Goal: Transaction & Acquisition: Purchase product/service

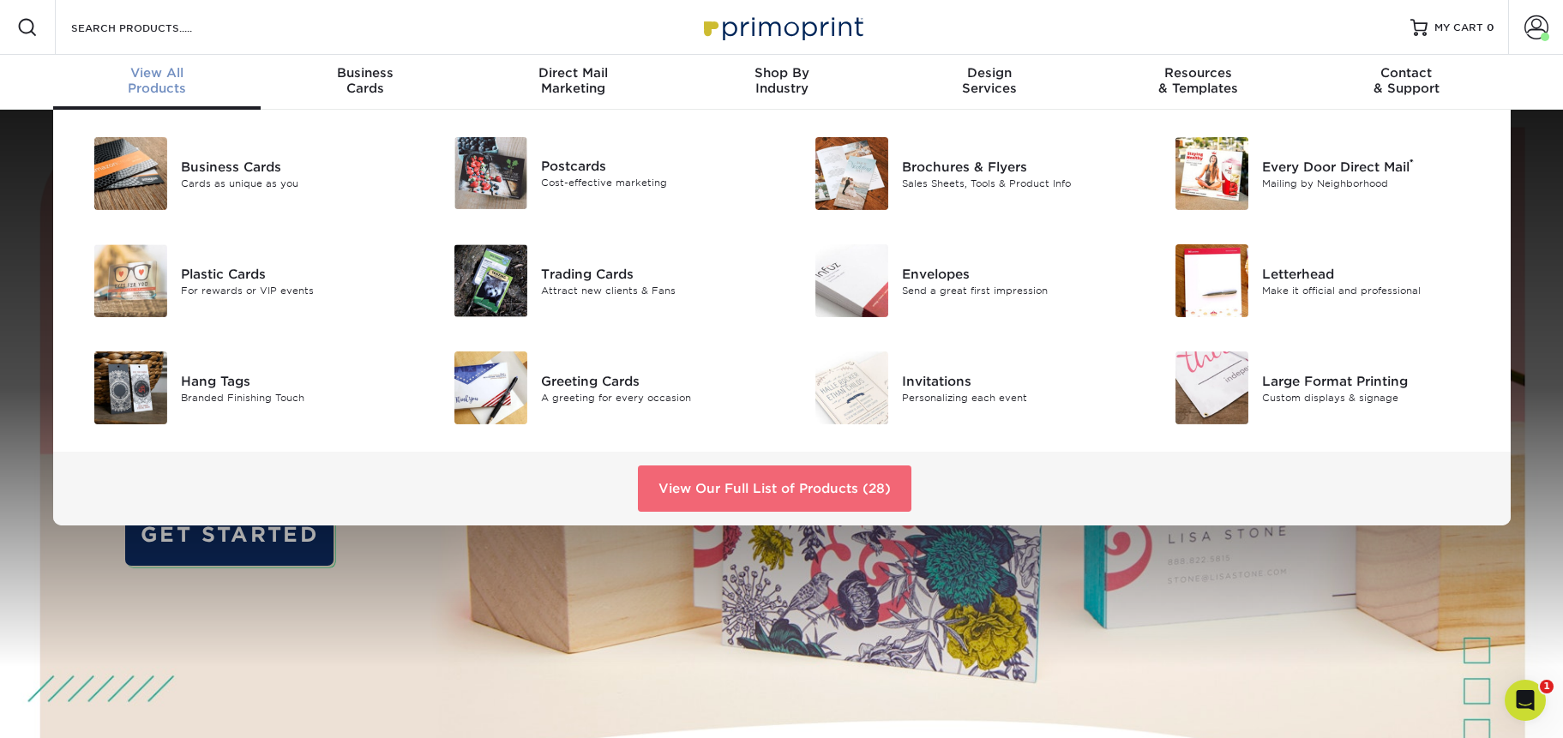
click at [775, 490] on link "View Our Full List of Products (28)" at bounding box center [775, 489] width 274 height 46
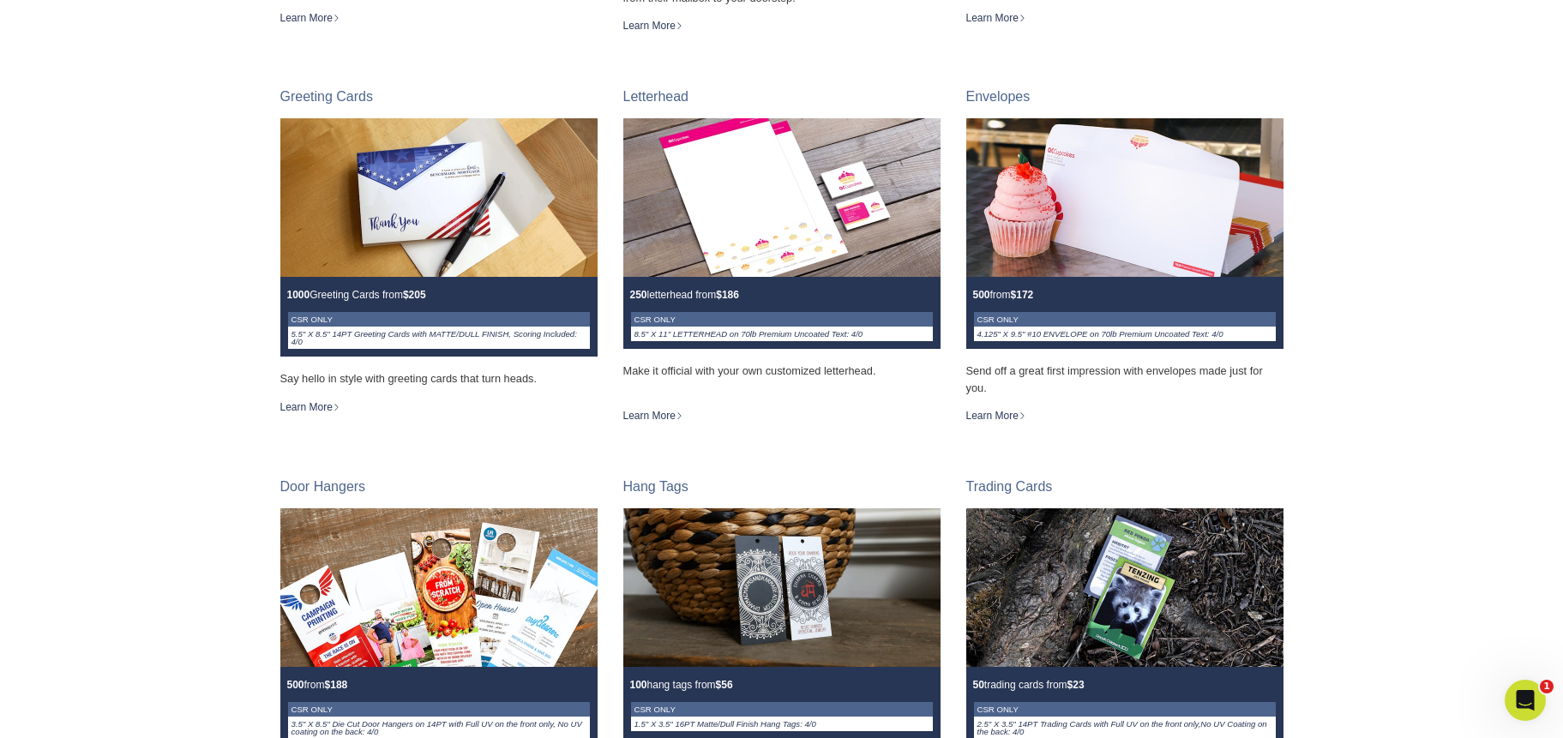
scroll to position [1297, 0]
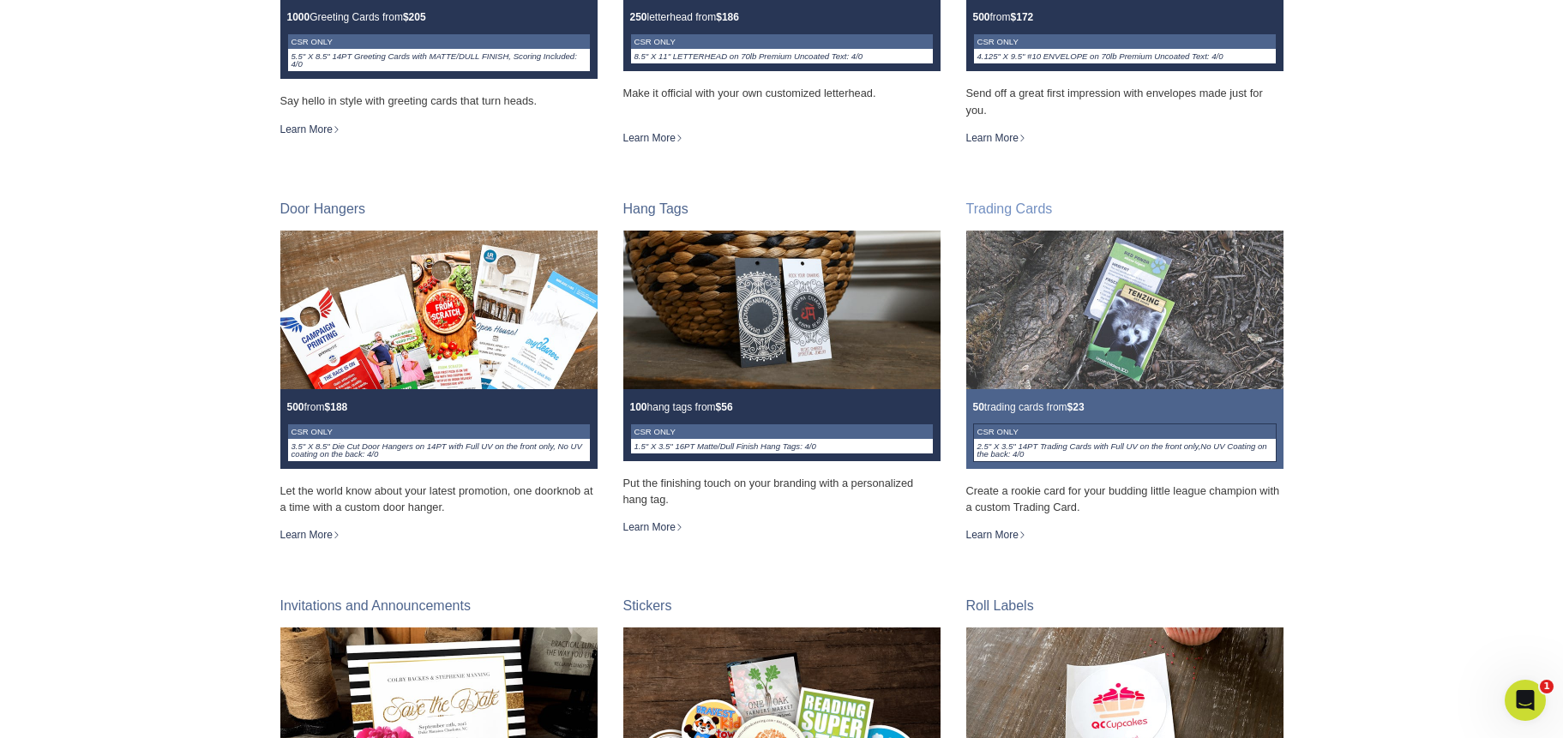
click at [1029, 369] on img at bounding box center [1124, 310] width 317 height 159
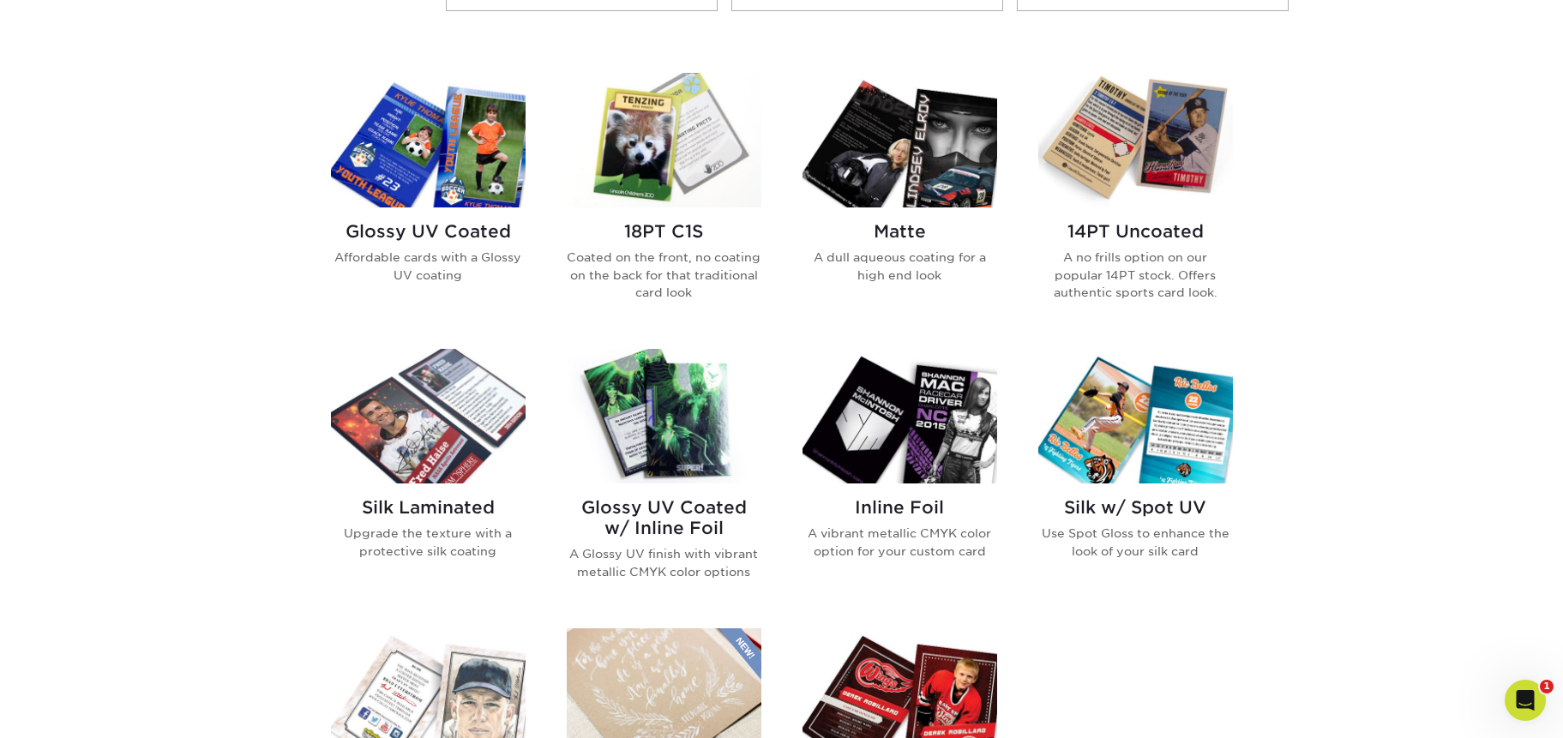
scroll to position [602, 0]
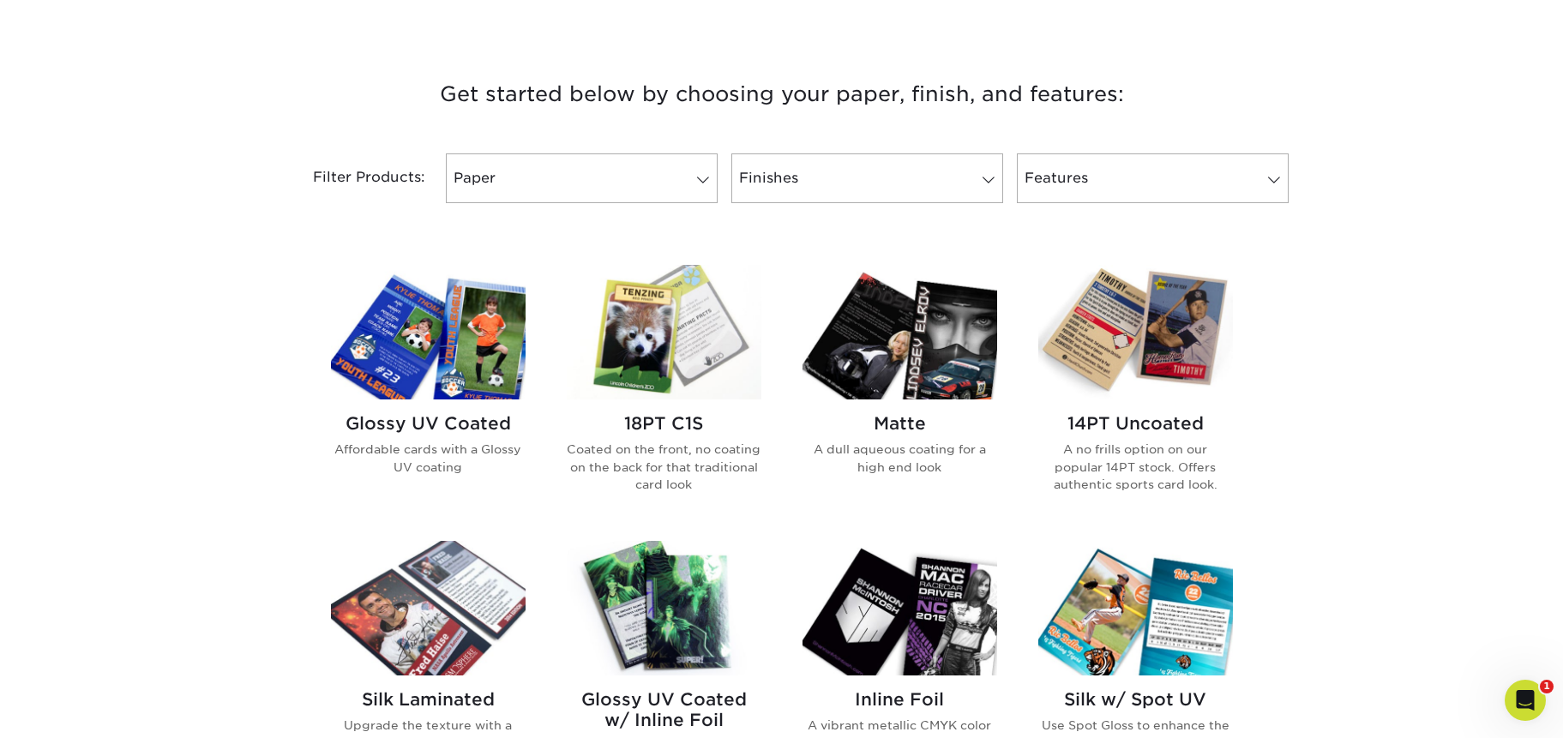
click at [420, 349] on img at bounding box center [428, 332] width 195 height 135
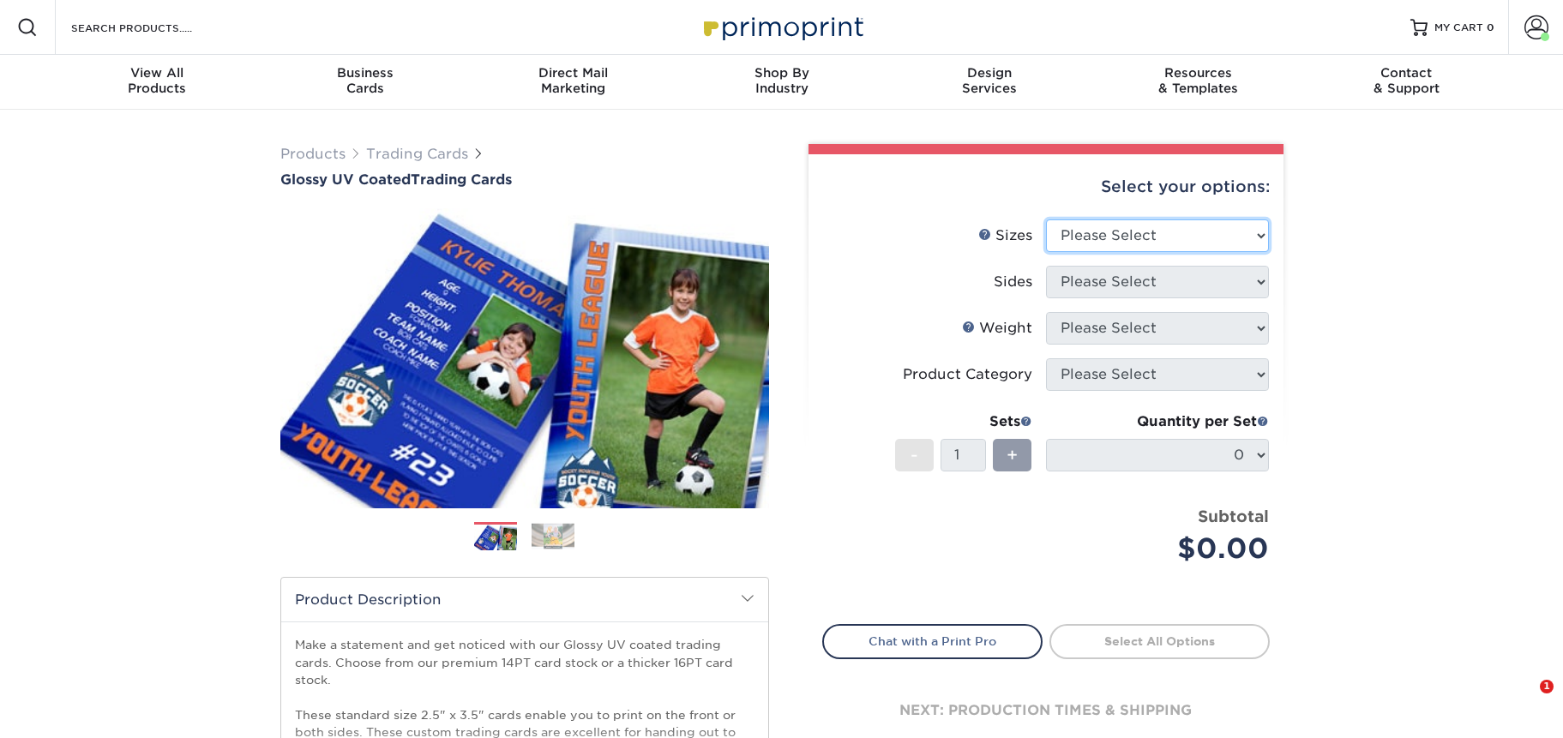
click at [1217, 228] on select "Please Select 2.5" x 3.5"" at bounding box center [1157, 235] width 223 height 33
select select "2.50x3.50"
click at [1046, 219] on select "Please Select 2.5" x 3.5"" at bounding box center [1157, 235] width 223 height 33
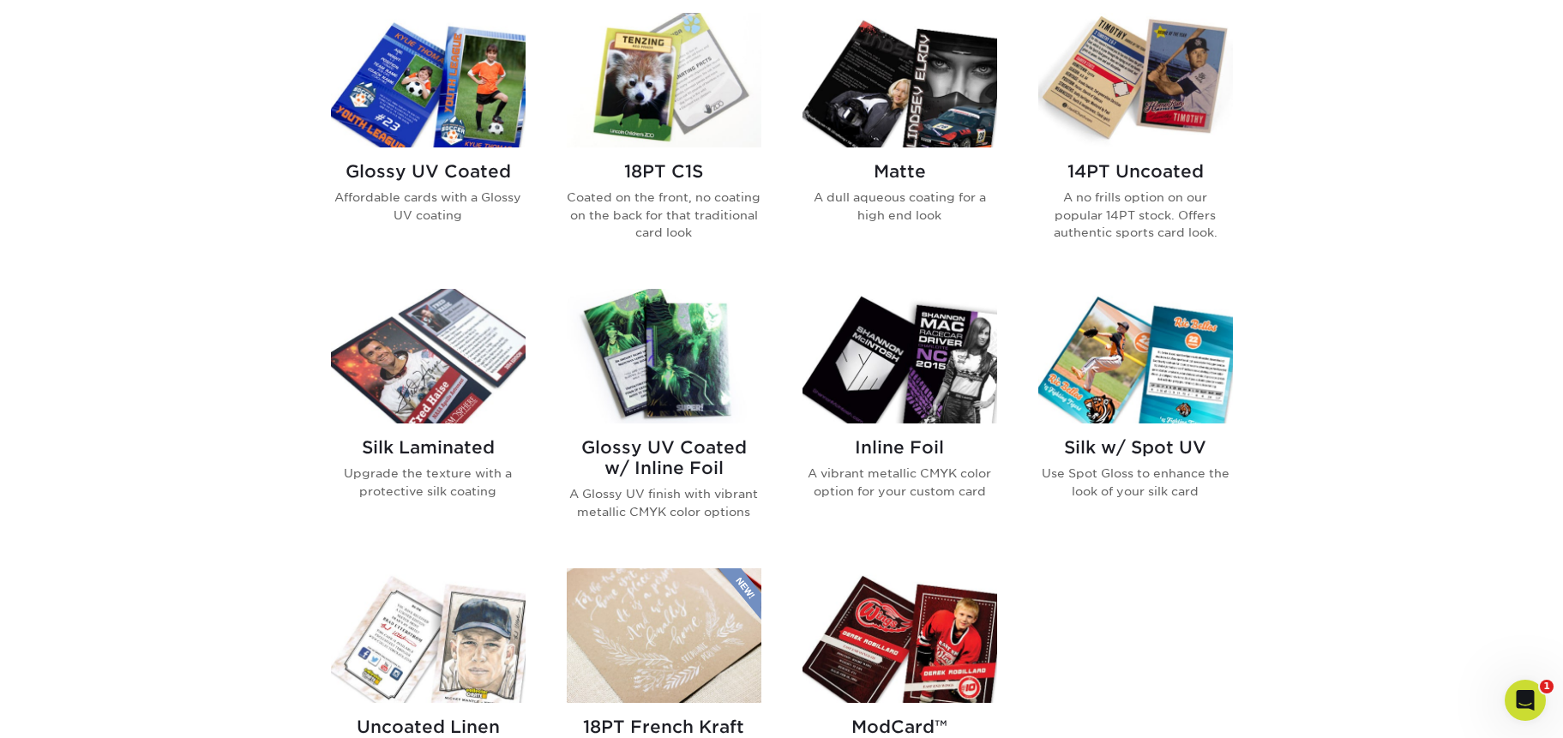
scroll to position [765, 0]
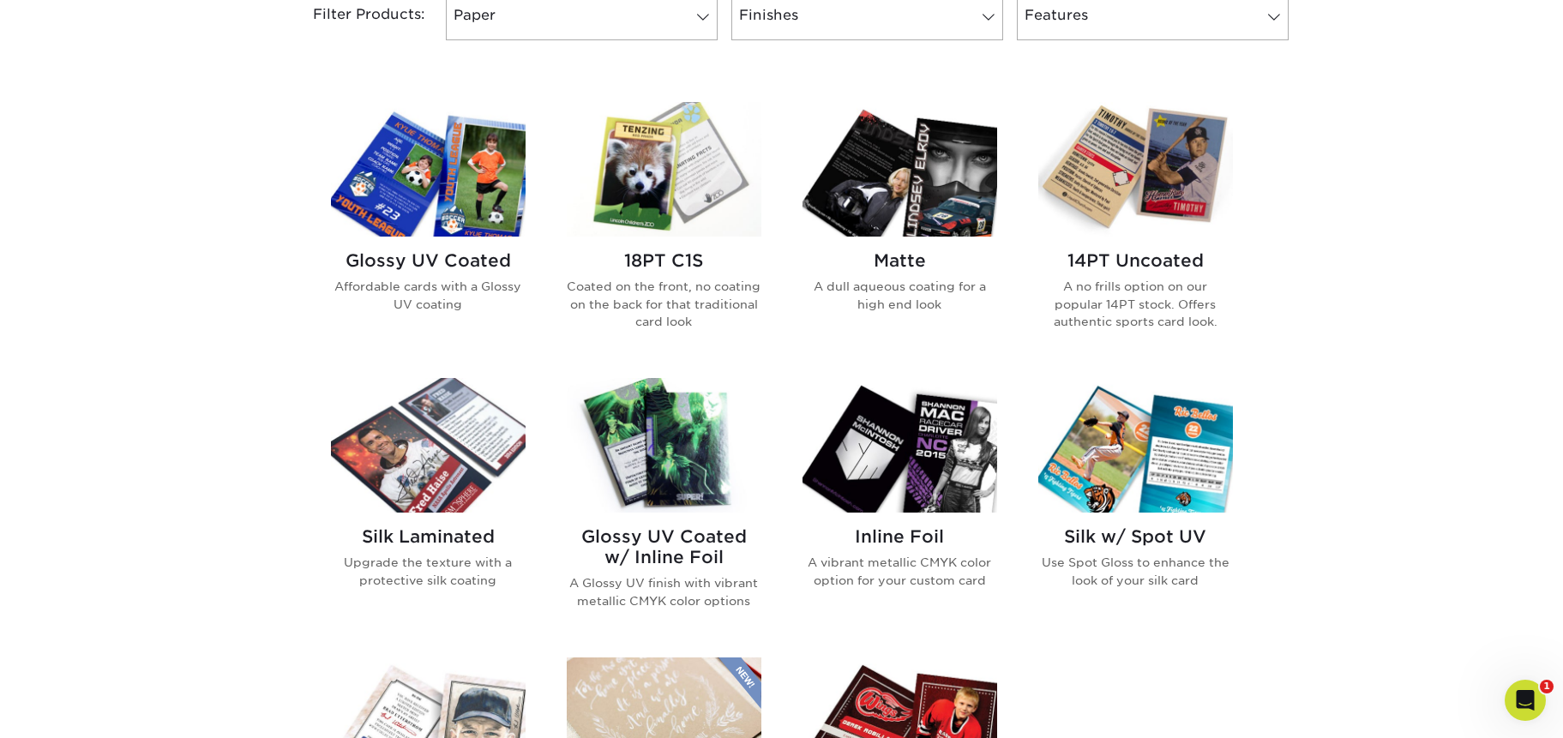
click at [393, 142] on img at bounding box center [428, 169] width 195 height 135
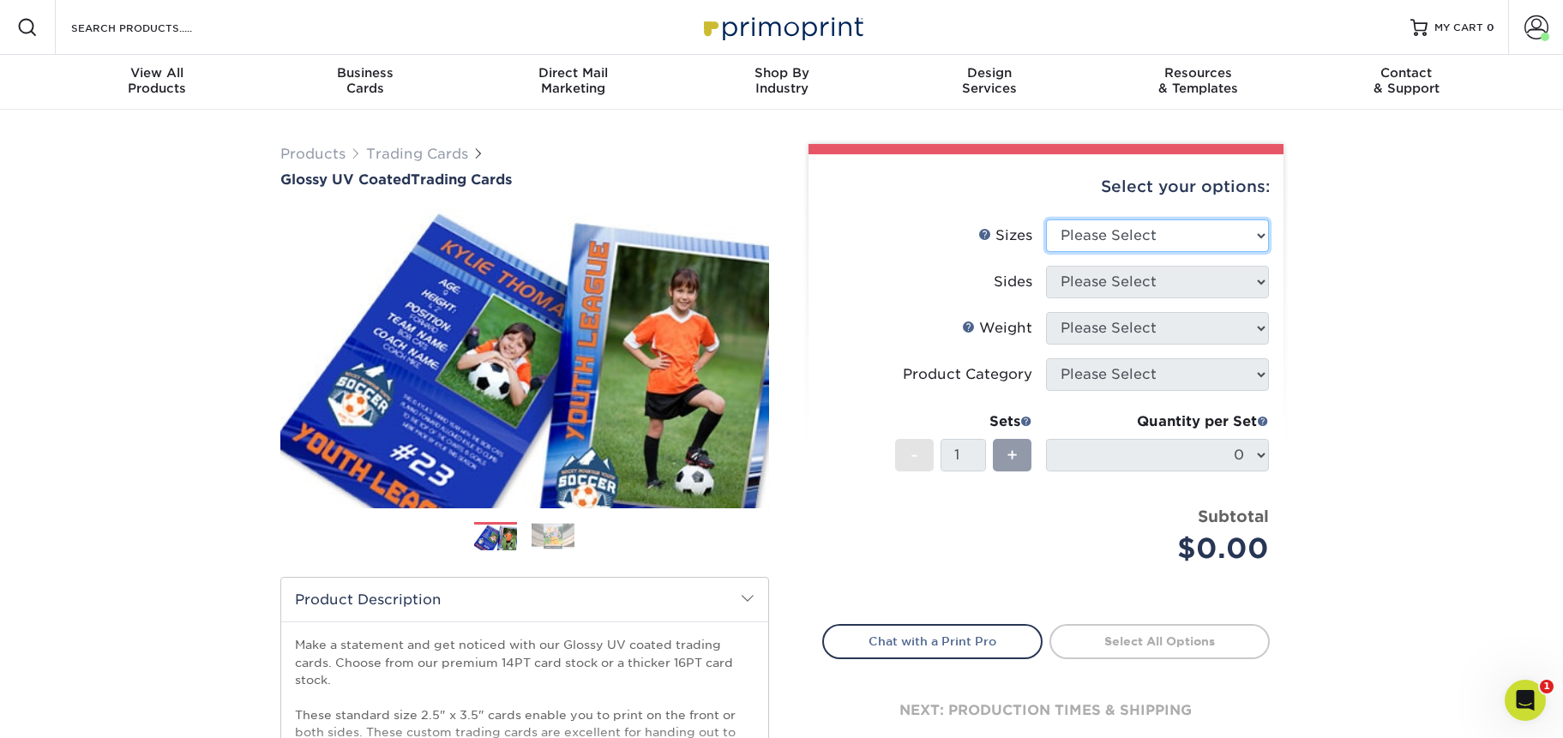
click at [1075, 249] on select "Please Select 2.5" x 3.5"" at bounding box center [1157, 235] width 223 height 33
select select "2.50x3.50"
click at [1046, 219] on select "Please Select 2.5" x 3.5"" at bounding box center [1157, 235] width 223 height 33
click at [1081, 286] on select "Please Select Print Both Sides Print Front Only" at bounding box center [1157, 282] width 223 height 33
select select "13abbda7-1d64-4f25-8bb2-c179b224825d"
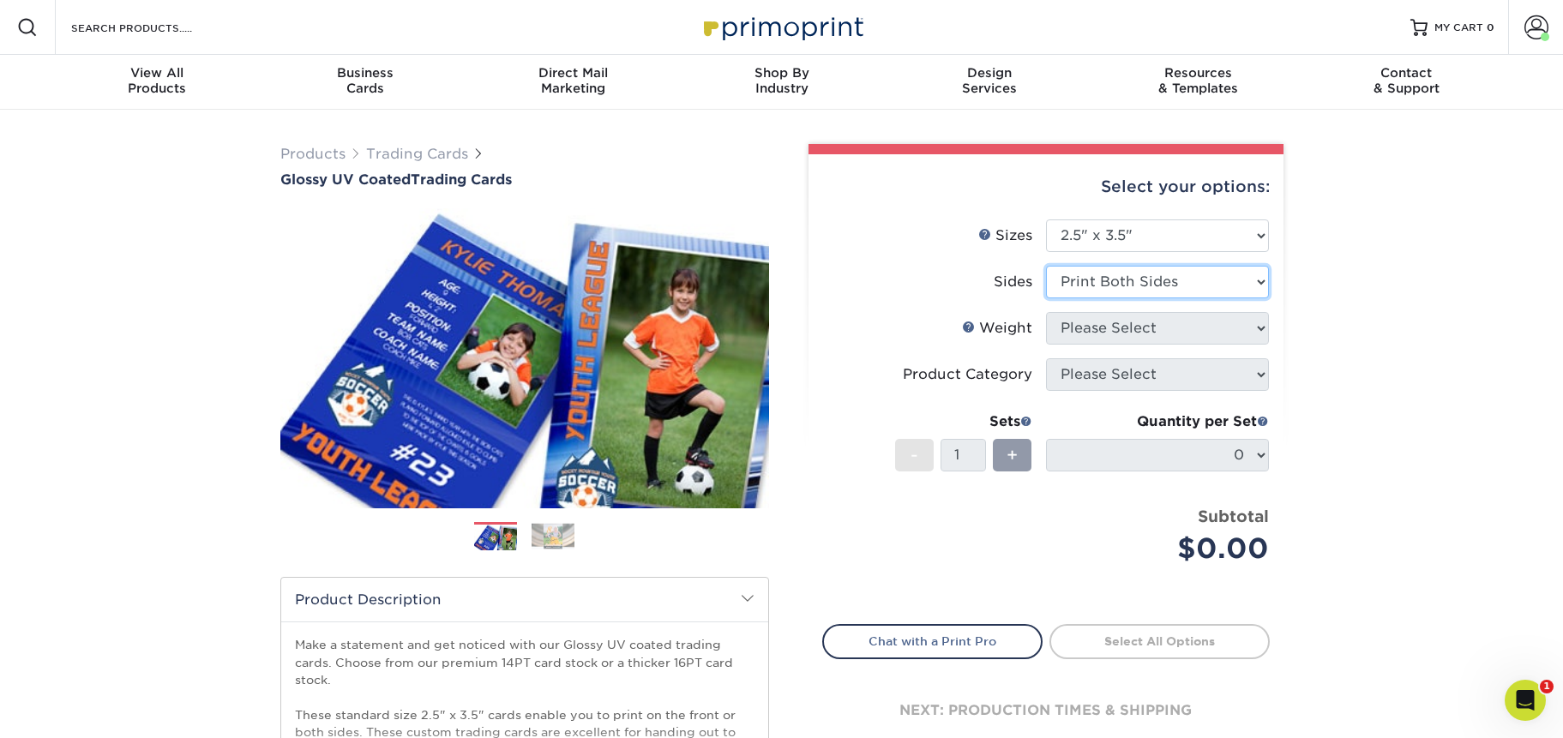
click at [1046, 266] on select "Please Select Print Both Sides Print Front Only" at bounding box center [1157, 282] width 223 height 33
click at [1079, 338] on select "Please Select 16PT 14PT 18PT C1S" at bounding box center [1157, 328] width 223 height 33
select select "18PTC1S"
click at [1046, 312] on select "Please Select 16PT 14PT 18PT C1S" at bounding box center [1157, 328] width 223 height 33
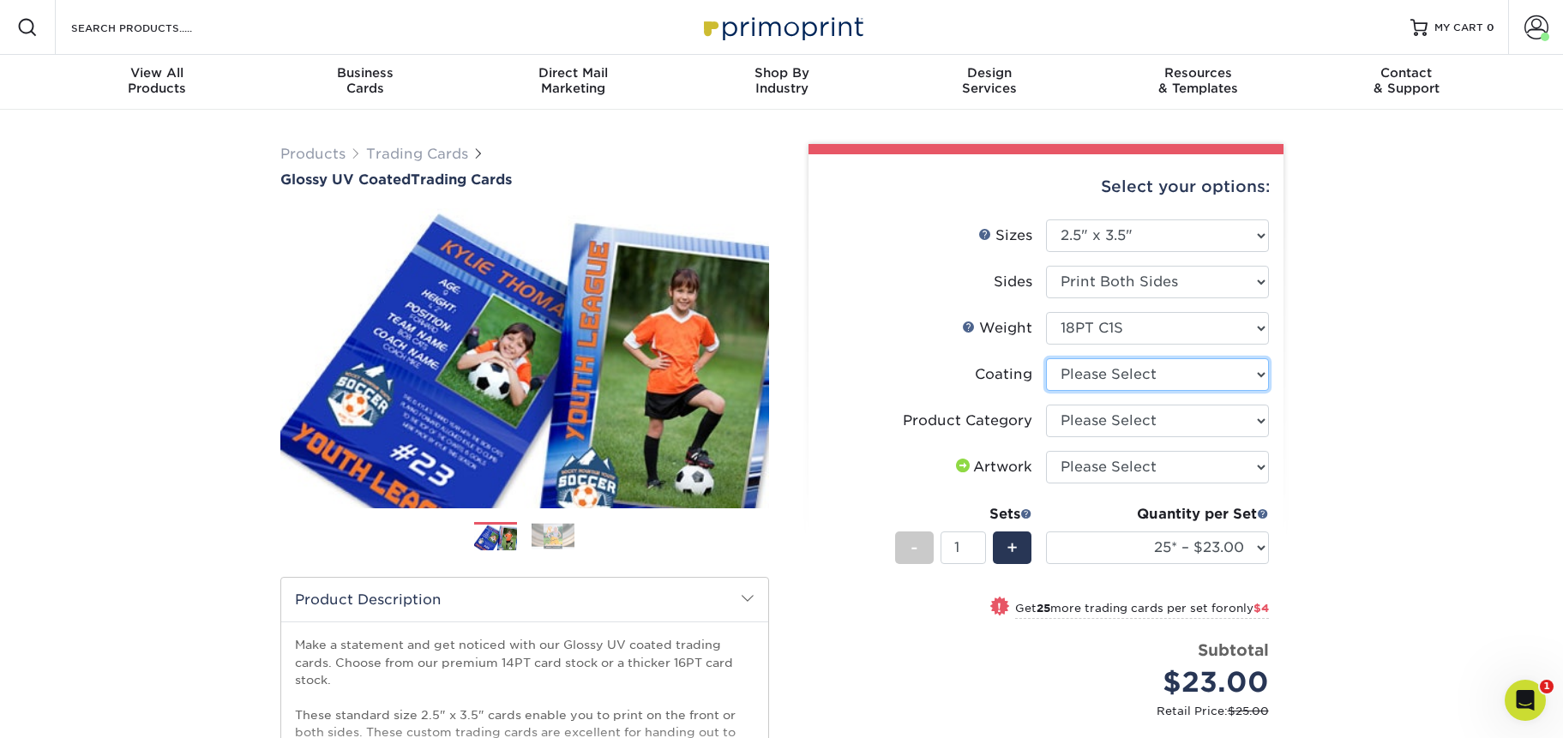
click at [1096, 378] on select at bounding box center [1157, 374] width 223 height 33
select select "1e8116af-acfc-44b1-83dc-8181aa338834"
click at [1046, 358] on select at bounding box center [1157, 374] width 223 height 33
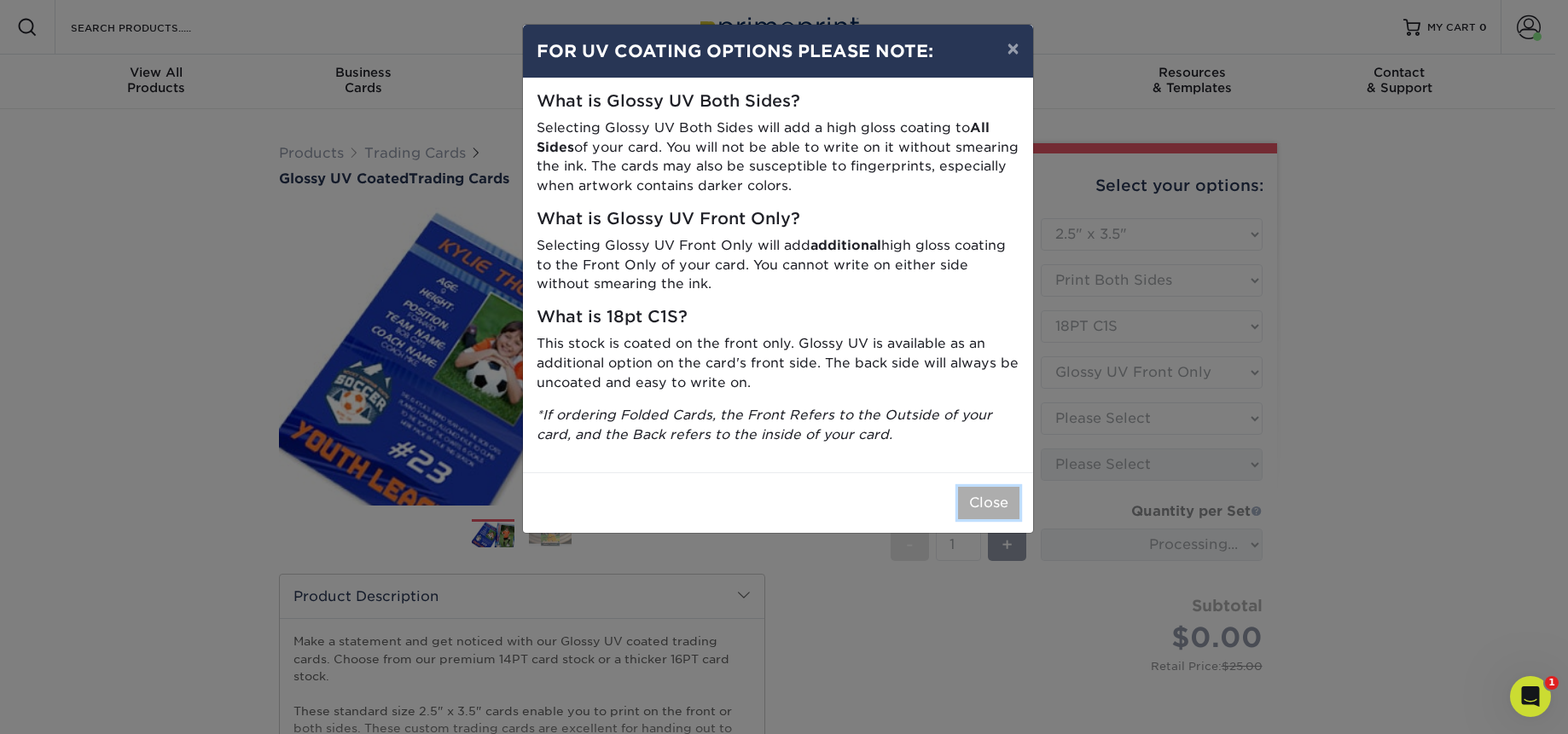
click at [995, 497] on button "Close" at bounding box center [989, 503] width 62 height 33
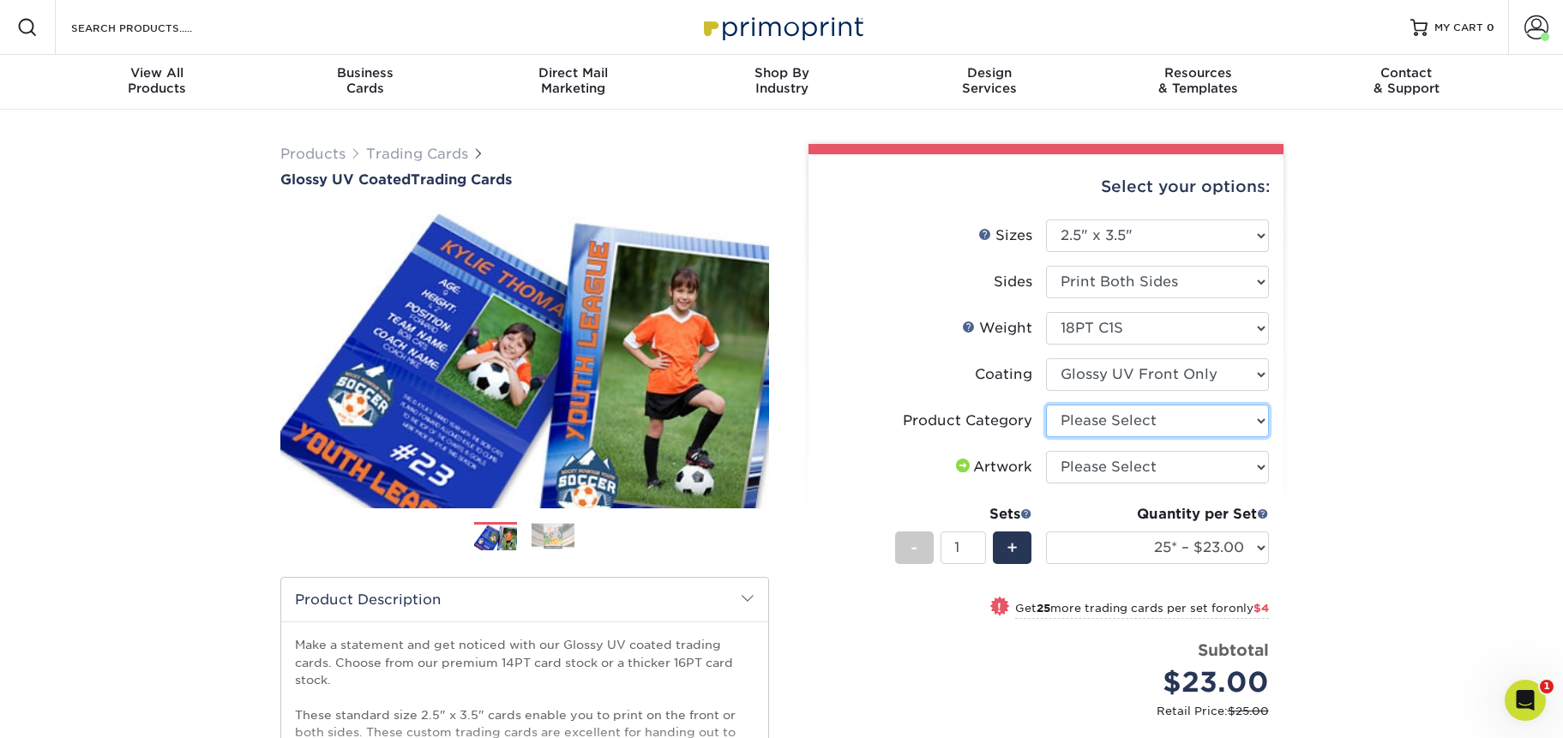
click at [1076, 424] on select "Please Select Trading Cards" at bounding box center [1157, 421] width 223 height 33
select select "c2f9bce9-36c2-409d-b101-c29d9d031e18"
click at [1046, 405] on select "Please Select Trading Cards" at bounding box center [1157, 421] width 223 height 33
click at [1078, 473] on select "Please Select I will upload files I need a design - $100" at bounding box center [1157, 467] width 223 height 33
select select "upload"
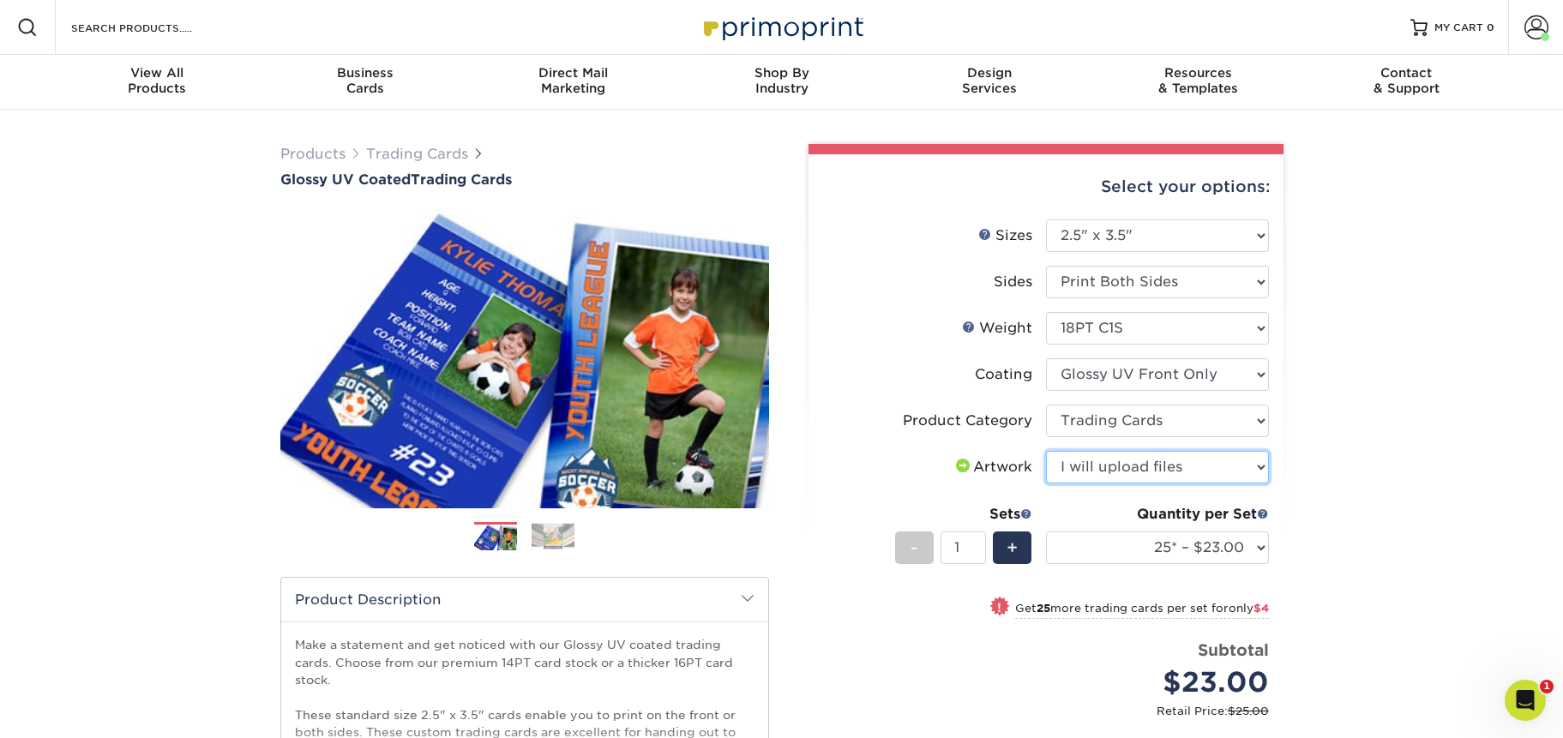
click at [1046, 451] on select "Please Select I will upload files I need a design - $100" at bounding box center [1157, 467] width 223 height 33
click at [1081, 464] on select "Please Select I will upload files I need a design - $100" at bounding box center [1157, 467] width 223 height 33
click at [1046, 451] on select "Please Select I will upload files I need a design - $100" at bounding box center [1157, 467] width 223 height 33
click at [1089, 465] on select "Please Select I will upload files I need a design - $100" at bounding box center [1157, 467] width 223 height 33
click at [1046, 451] on select "Please Select I will upload files I need a design - $100" at bounding box center [1157, 467] width 223 height 33
